Goal: Contribute content

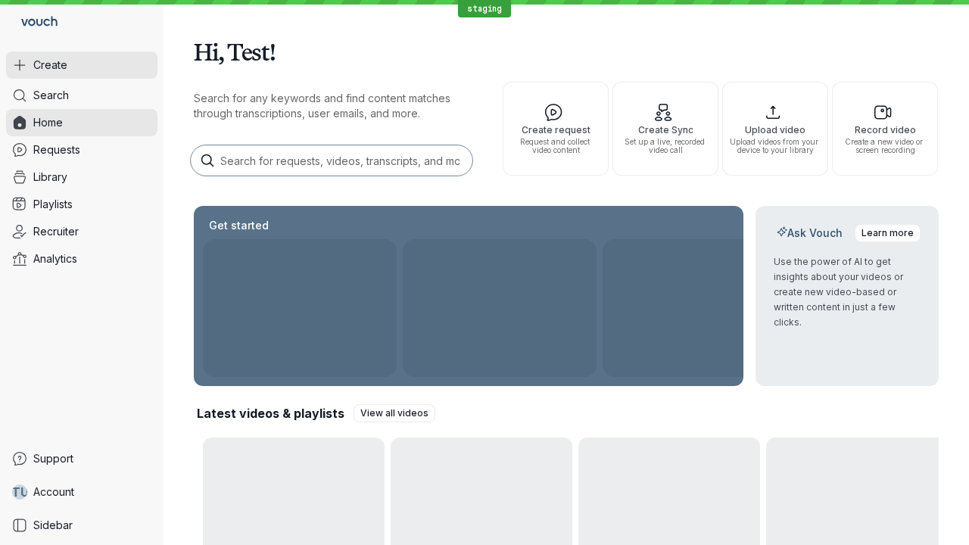
click at [82, 65] on button "Create" at bounding box center [81, 64] width 151 height 27
